Goal: Obtain resource: Obtain resource

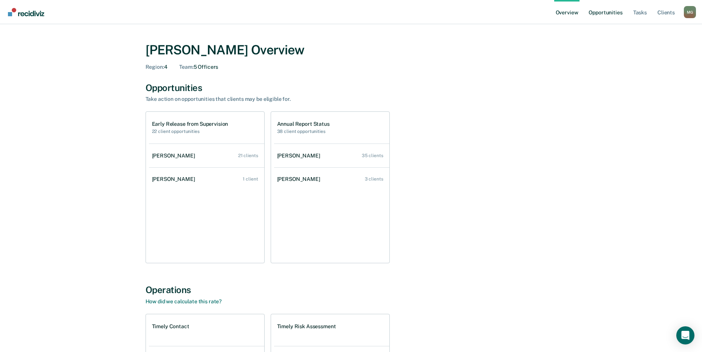
click at [611, 14] on link "Opportunities" at bounding box center [605, 12] width 37 height 24
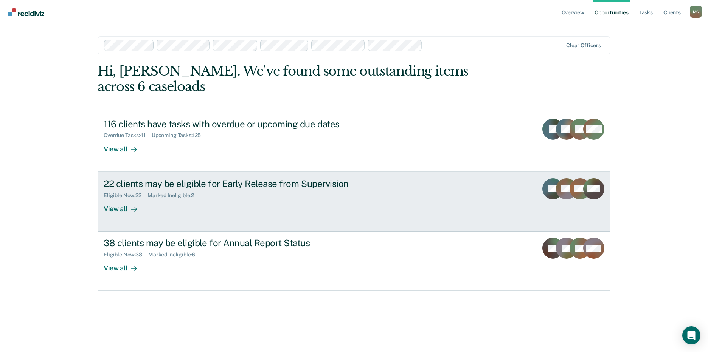
click at [142, 178] on div "22 clients may be eligible for Early Release from Supervision" at bounding box center [236, 183] width 265 height 11
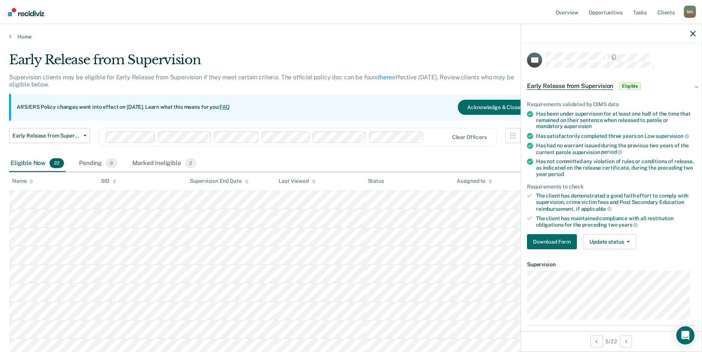
click at [530, 112] on icon at bounding box center [530, 114] width 6 height 6
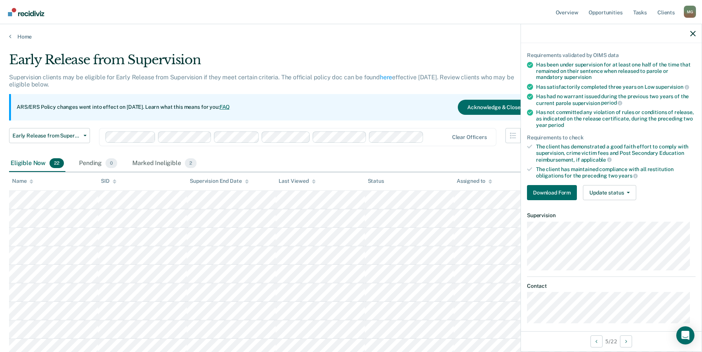
scroll to position [56, 0]
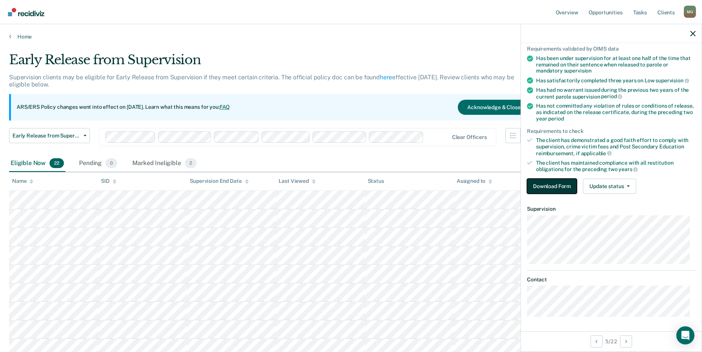
click at [558, 187] on button "Download Form" at bounding box center [552, 186] width 50 height 15
